Goal: Information Seeking & Learning: Learn about a topic

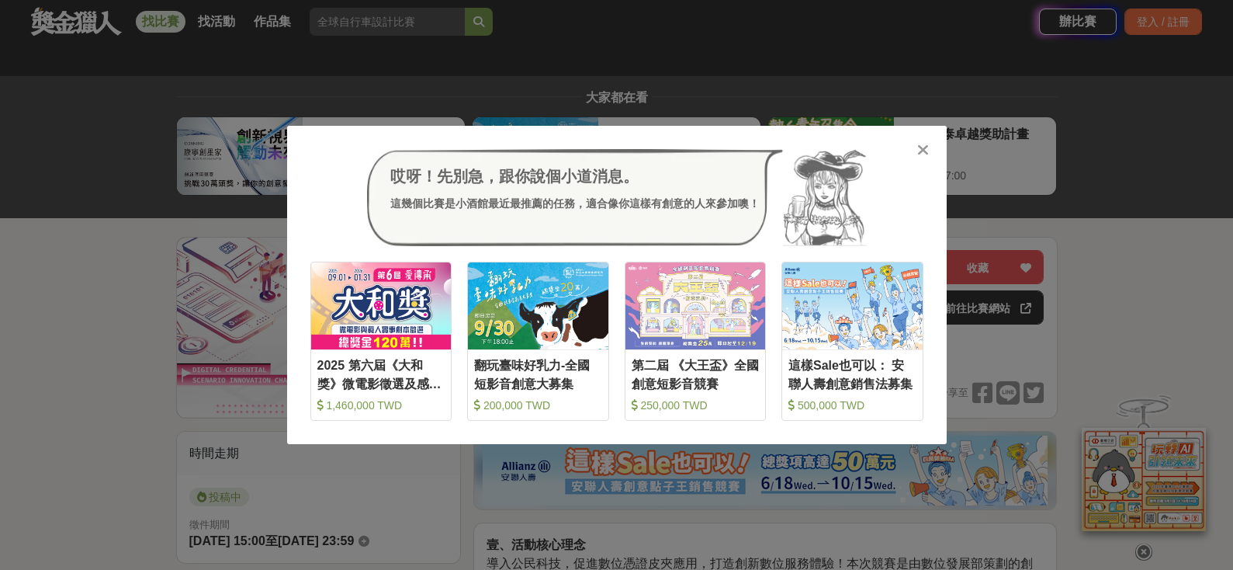
click at [925, 147] on icon at bounding box center [923, 150] width 12 height 16
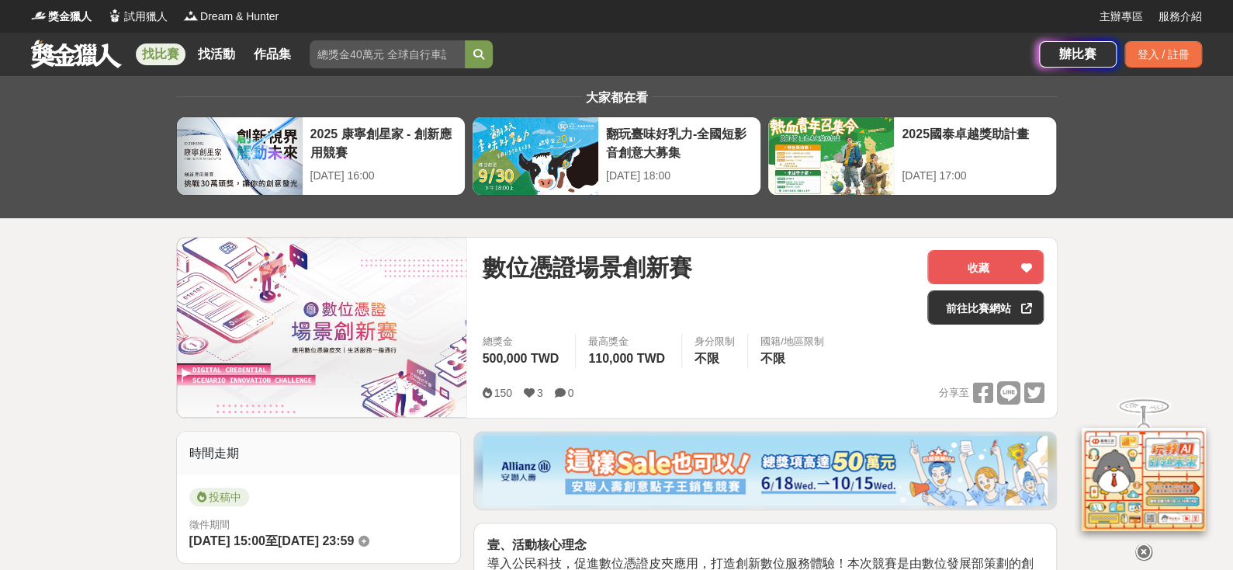
click at [92, 54] on link at bounding box center [76, 53] width 94 height 29
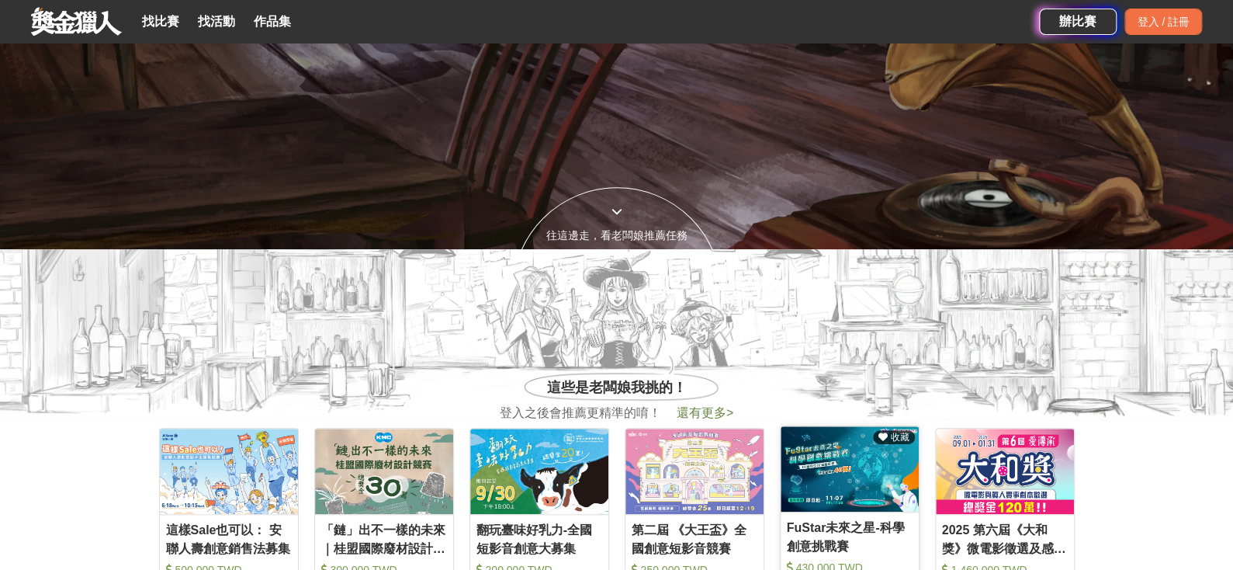
scroll to position [78, 0]
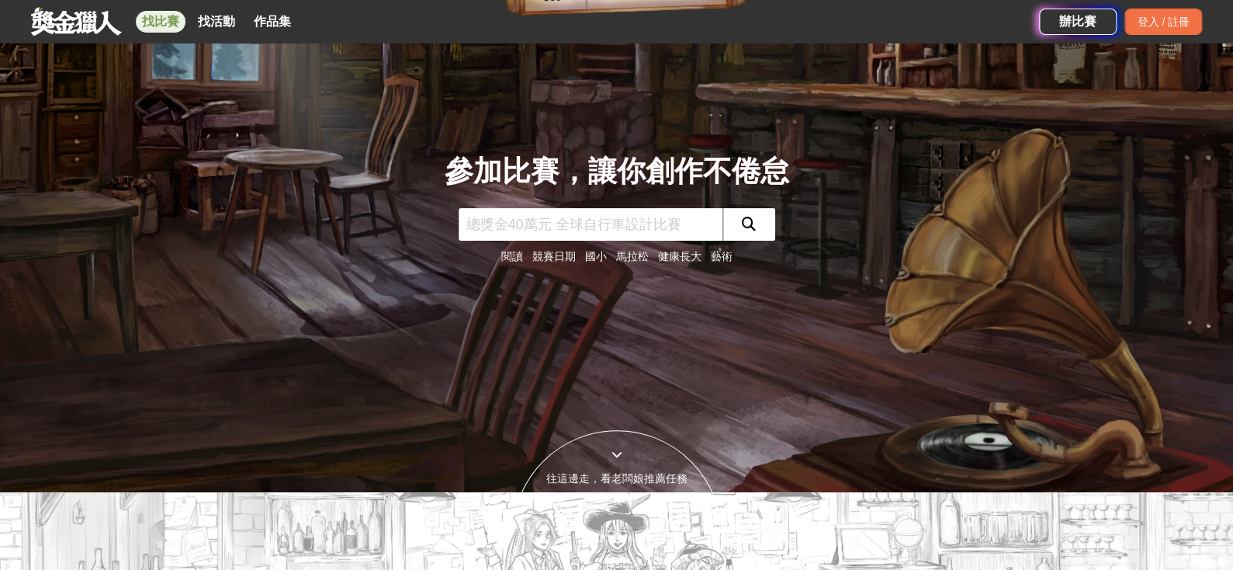
click at [164, 27] on link "找比賽" at bounding box center [161, 22] width 50 height 22
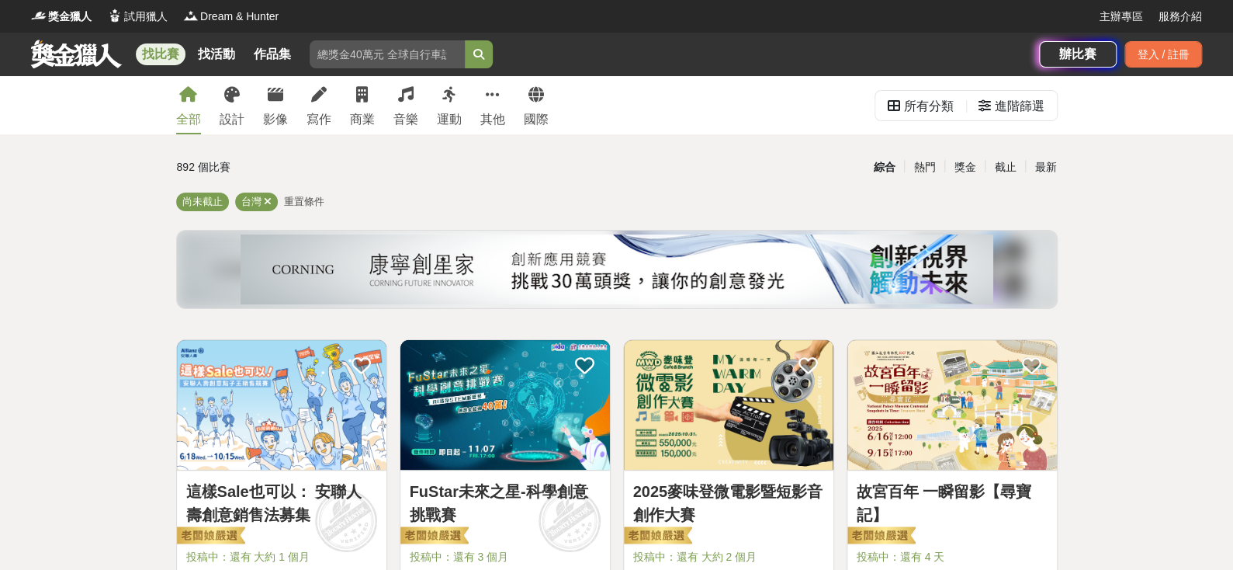
click at [62, 50] on link at bounding box center [76, 53] width 94 height 29
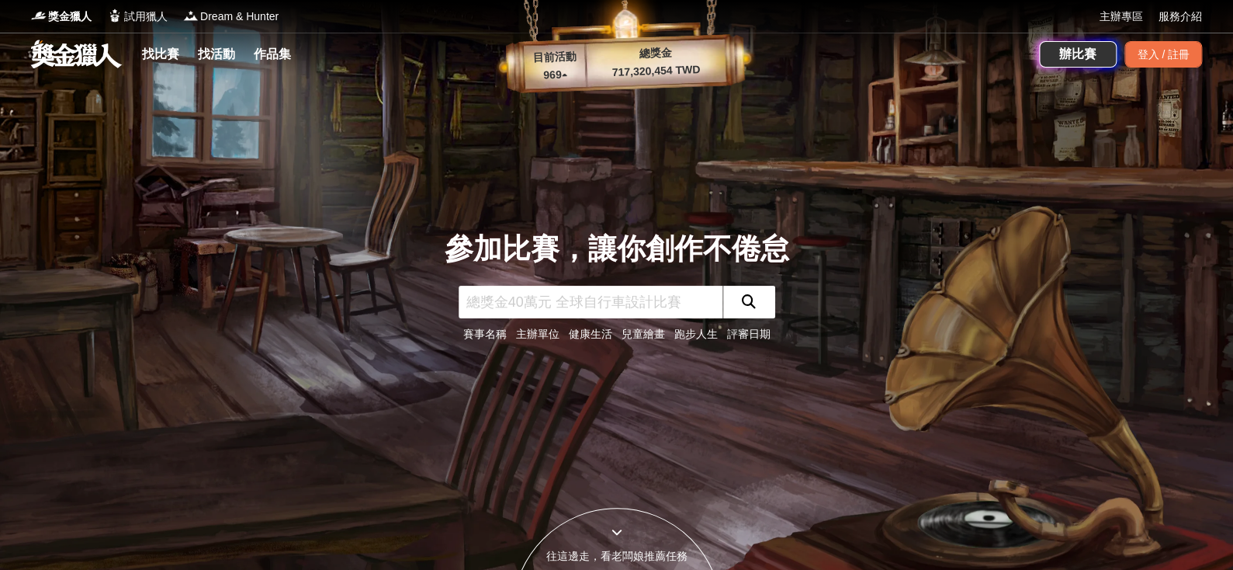
click at [617, 308] on input "text" at bounding box center [591, 302] width 264 height 33
click at [621, 300] on input "text" at bounding box center [591, 302] width 264 height 33
type input "數發部"
click button "submit" at bounding box center [749, 302] width 53 height 33
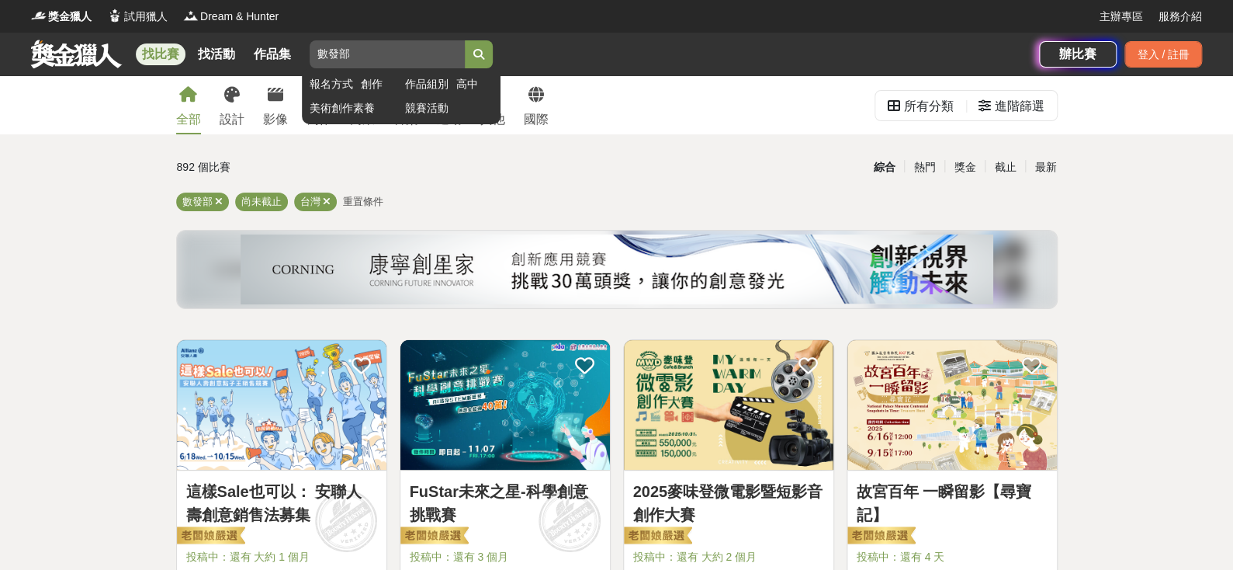
drag, startPoint x: 368, startPoint y: 50, endPoint x: 311, endPoint y: 48, distance: 56.7
click at [311, 48] on input "數發部" at bounding box center [387, 54] width 155 height 28
type input "數位憑證"
click at [465, 40] on button "submit" at bounding box center [479, 54] width 28 height 28
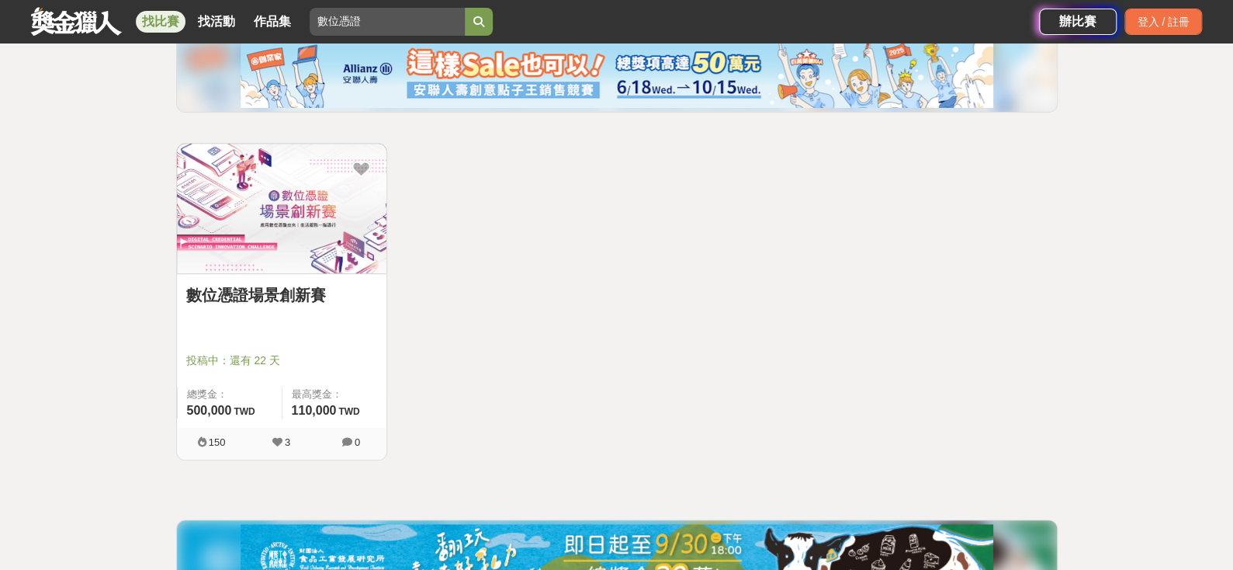
scroll to position [232, 0]
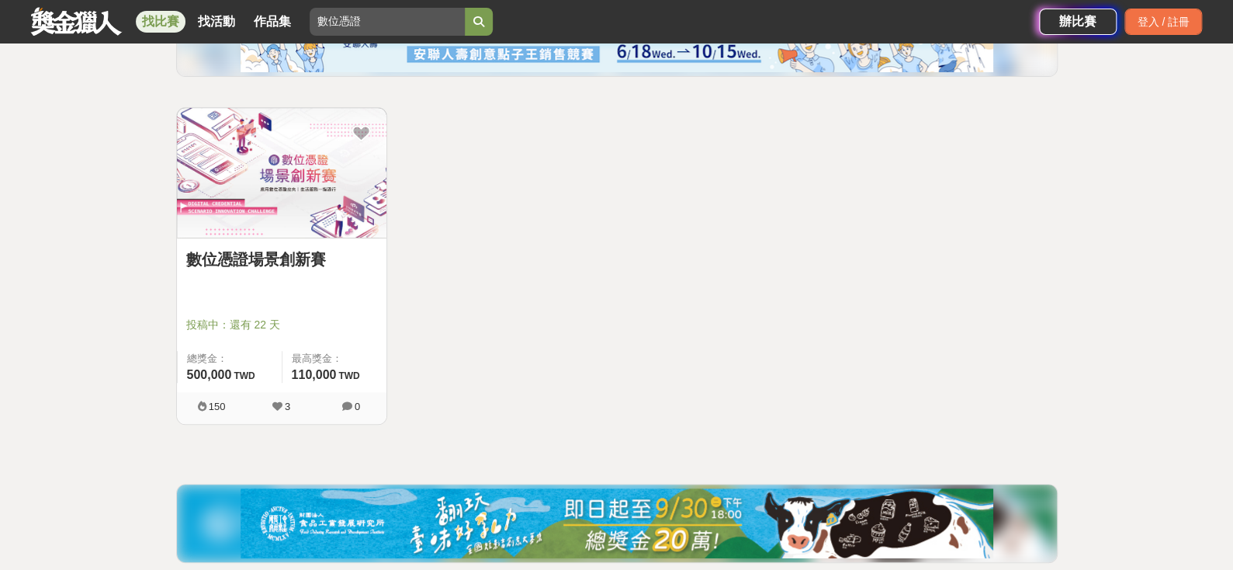
click at [263, 255] on link "數位憑證場景創新賽" at bounding box center [281, 259] width 191 height 23
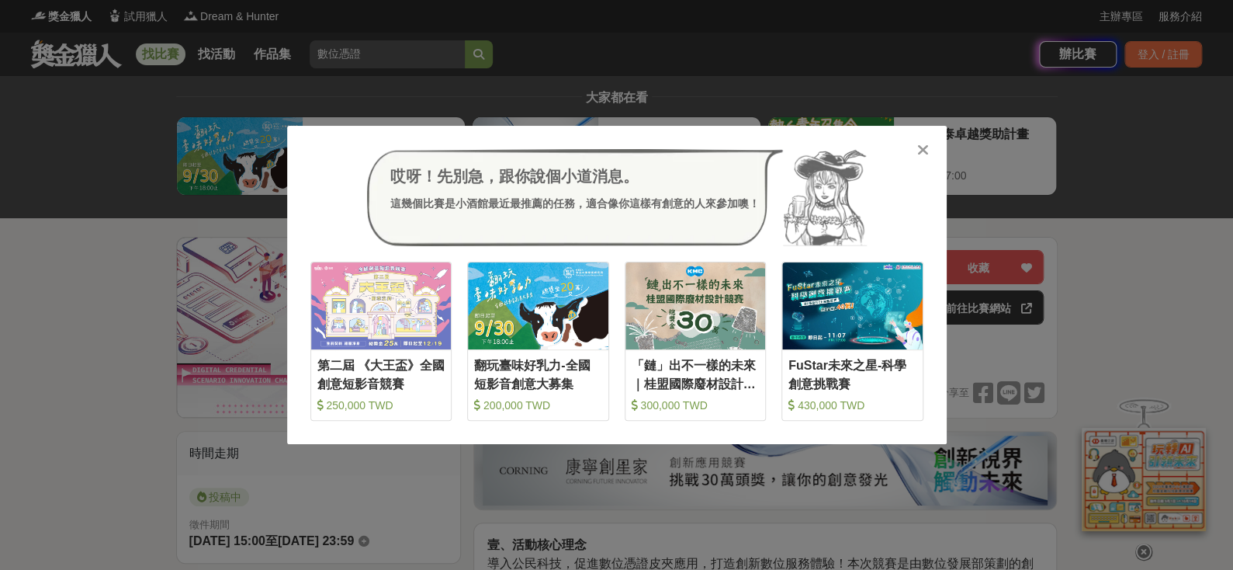
click at [924, 145] on icon at bounding box center [923, 150] width 12 height 16
